Goal: Entertainment & Leisure: Browse casually

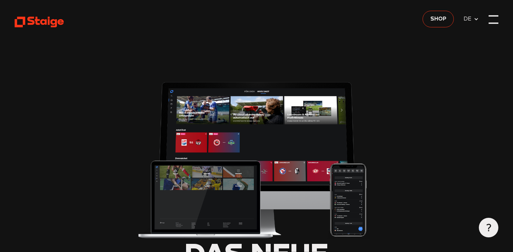
click at [495, 16] on div at bounding box center [494, 15] width 10 height 1
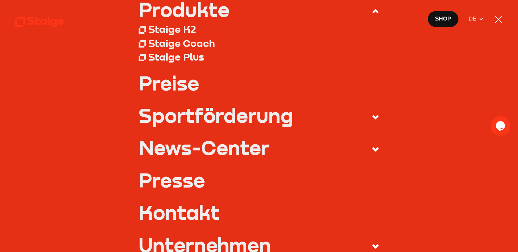
type input "0.8"
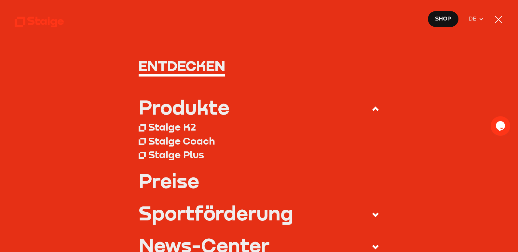
click at [497, 20] on div at bounding box center [499, 20] width 10 height 10
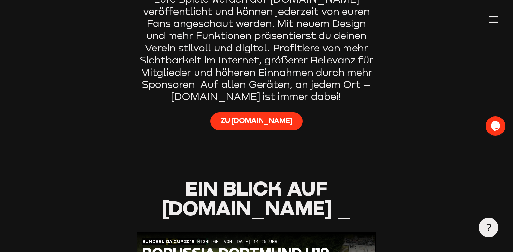
scroll to position [456, 0]
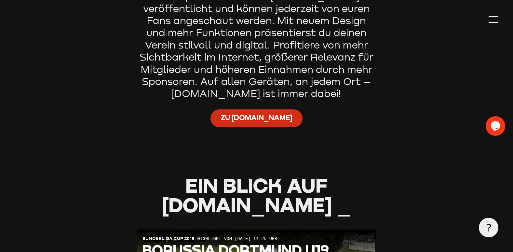
click at [253, 120] on span "Zu [DOMAIN_NAME]" at bounding box center [257, 118] width 72 height 10
click at [254, 117] on span "Zu [DOMAIN_NAME]" at bounding box center [257, 118] width 72 height 10
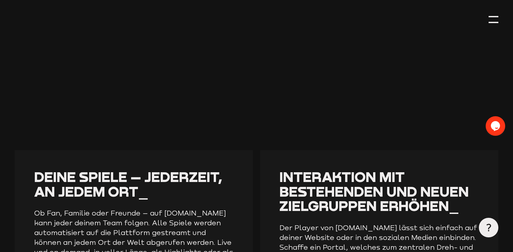
scroll to position [879, 0]
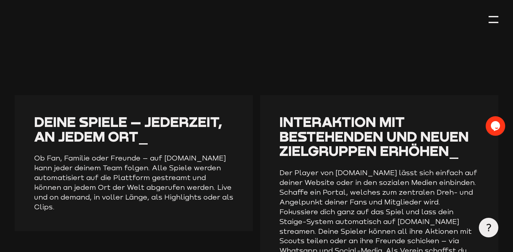
click at [90, 169] on p "Ob Fan, Familie oder Freunde – auf [DOMAIN_NAME] kann jeder deinem Team folgen.…" at bounding box center [134, 182] width 200 height 58
click at [151, 169] on p "Ob Fan, Familie oder Freunde – auf [DOMAIN_NAME] kann jeder deinem Team folgen.…" at bounding box center [134, 182] width 200 height 58
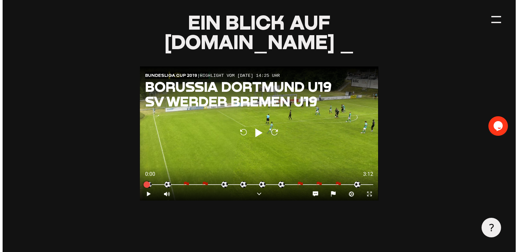
scroll to position [619, 0]
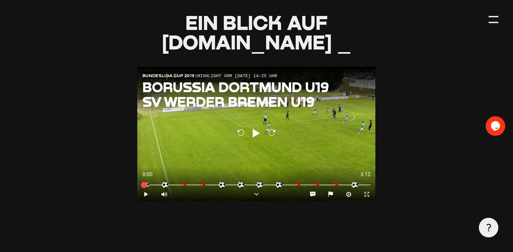
click at [274, 44] on span "[DOMAIN_NAME] _" at bounding box center [257, 42] width 190 height 24
click at [495, 23] on div at bounding box center [494, 22] width 10 height 1
